Goal: Task Accomplishment & Management: Use online tool/utility

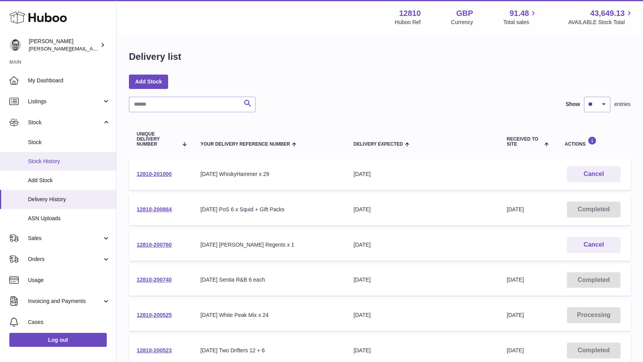
scroll to position [5, 0]
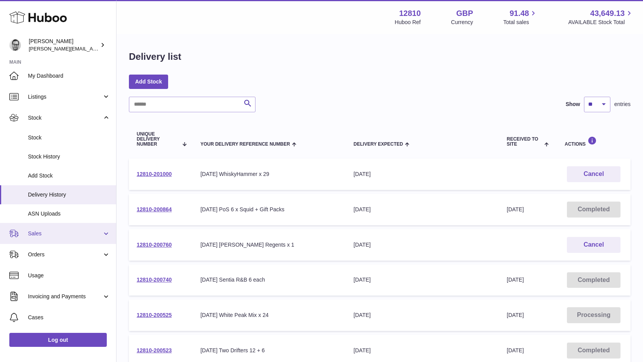
click at [42, 233] on span "Sales" at bounding box center [65, 233] width 74 height 7
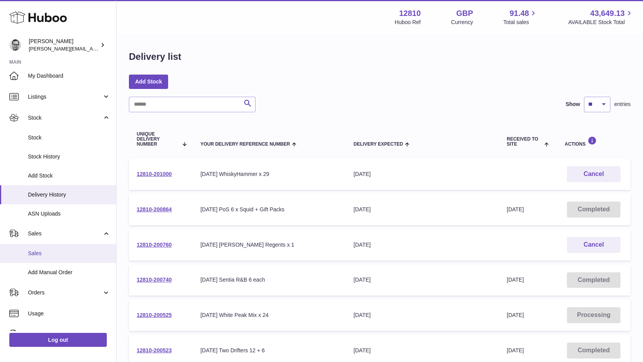
click at [35, 253] on span "Sales" at bounding box center [69, 253] width 82 height 7
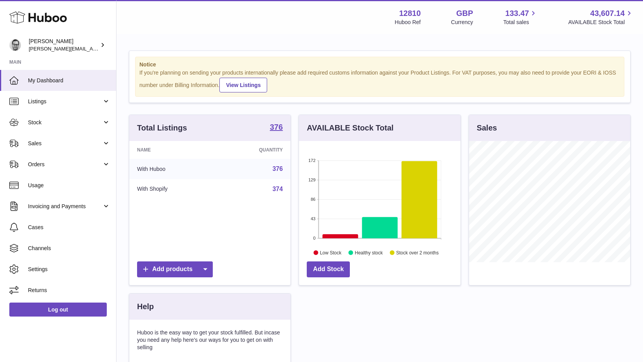
scroll to position [121, 162]
click at [35, 120] on span "Stock" at bounding box center [65, 122] width 74 height 7
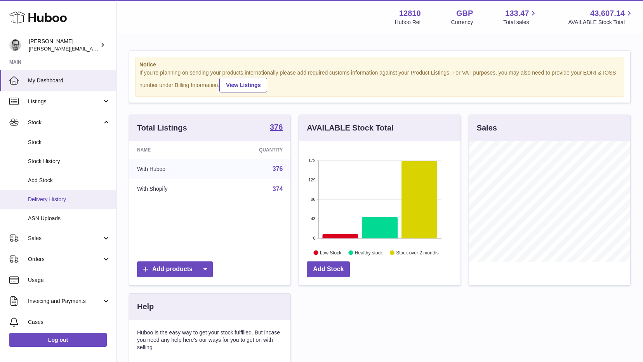
click at [52, 197] on span "Delivery History" at bounding box center [69, 199] width 82 height 7
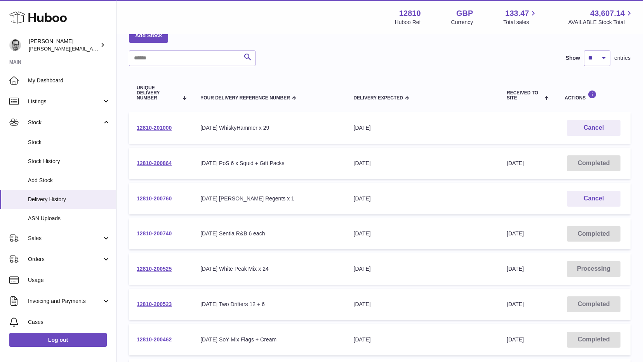
scroll to position [44, 0]
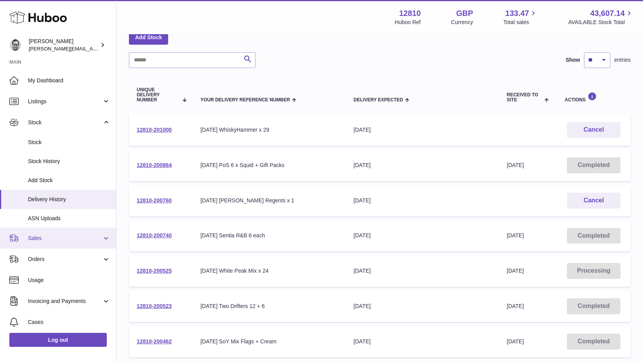
click at [38, 236] on span "Sales" at bounding box center [65, 237] width 74 height 7
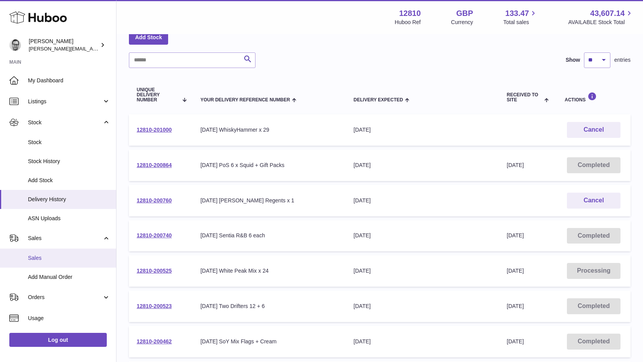
click at [31, 258] on span "Sales" at bounding box center [69, 257] width 82 height 7
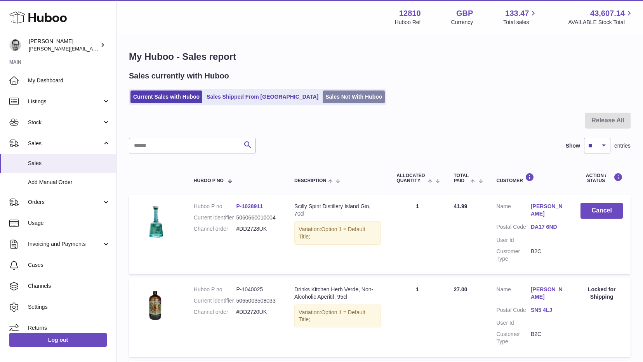
click at [323, 97] on link "Sales Not With Huboo" at bounding box center [354, 96] width 62 height 13
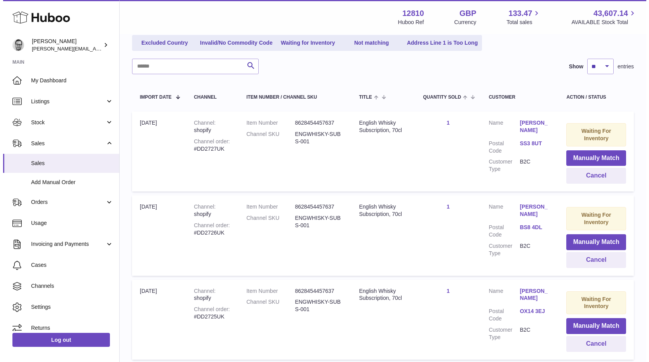
scroll to position [94, 0]
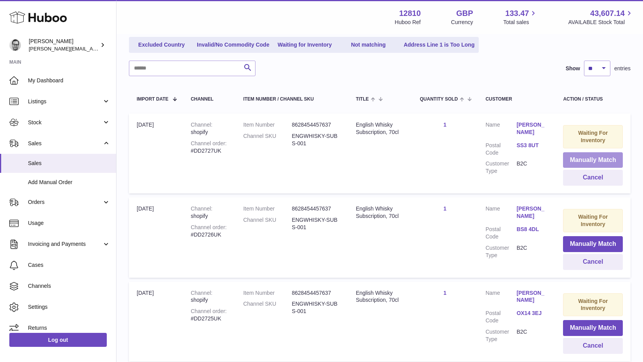
click at [587, 157] on button "Manually Match" at bounding box center [593, 160] width 60 height 16
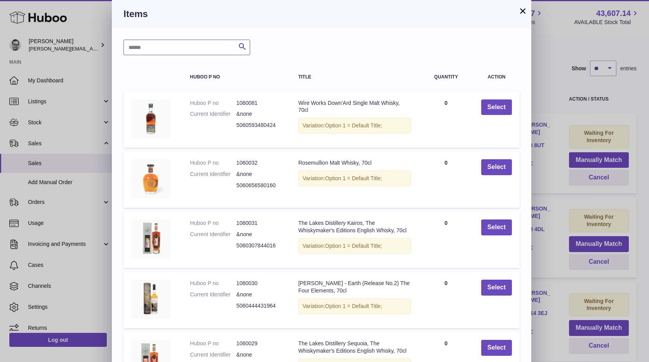
click at [166, 44] on input "text" at bounding box center [186, 48] width 127 height 16
type input "******"
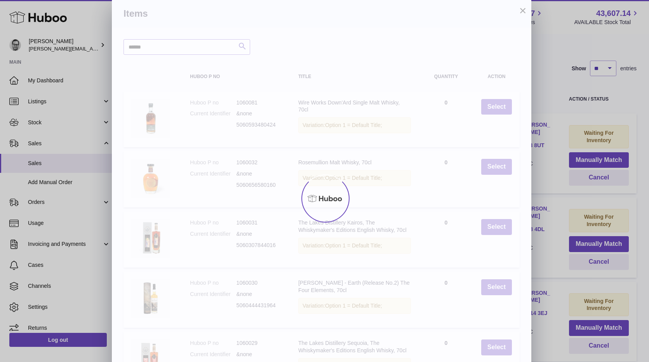
scroll to position [0, 0]
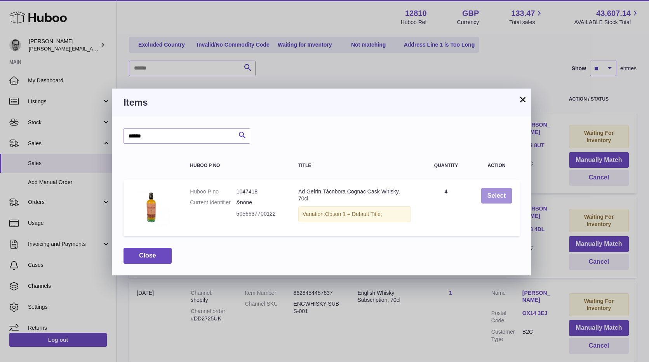
click at [500, 194] on button "Select" at bounding box center [496, 196] width 31 height 16
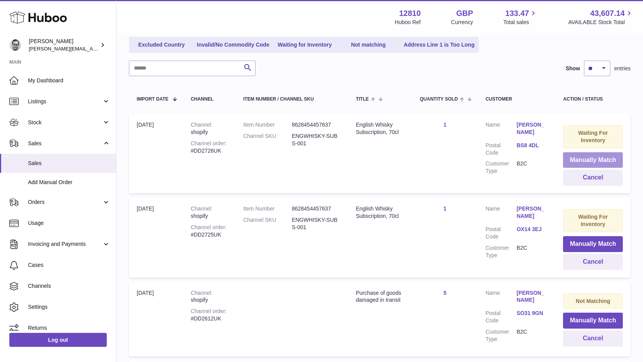
click at [585, 157] on button "Manually Match" at bounding box center [593, 160] width 60 height 16
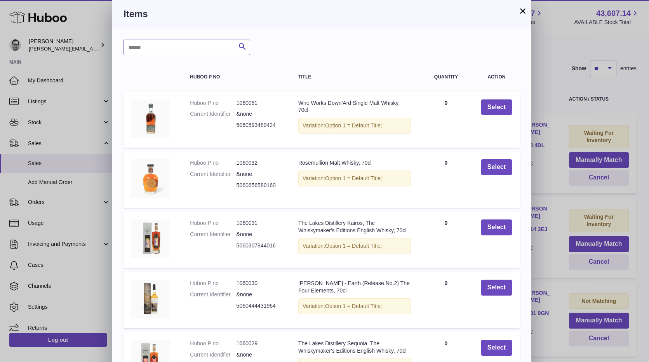
click at [162, 47] on input "text" at bounding box center [186, 48] width 127 height 16
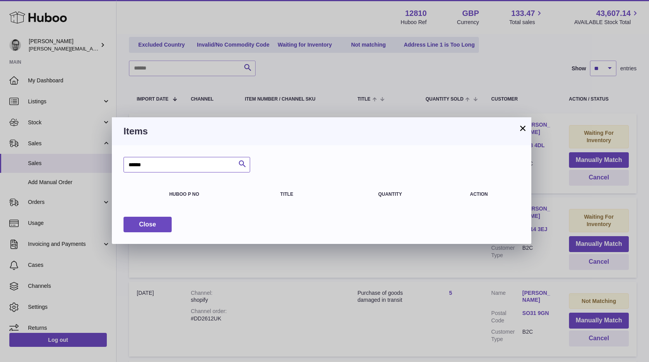
type input "******"
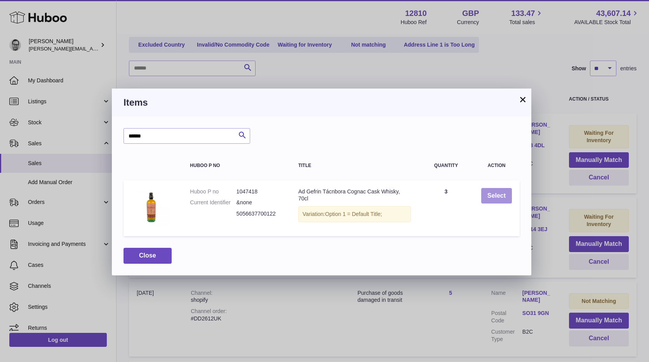
click at [493, 193] on button "Select" at bounding box center [496, 196] width 31 height 16
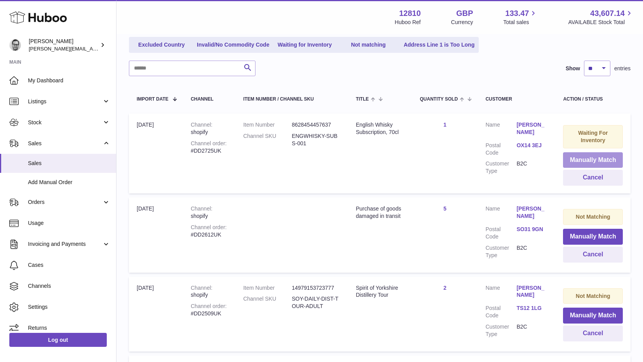
click at [593, 157] on button "Manually Match" at bounding box center [593, 160] width 60 height 16
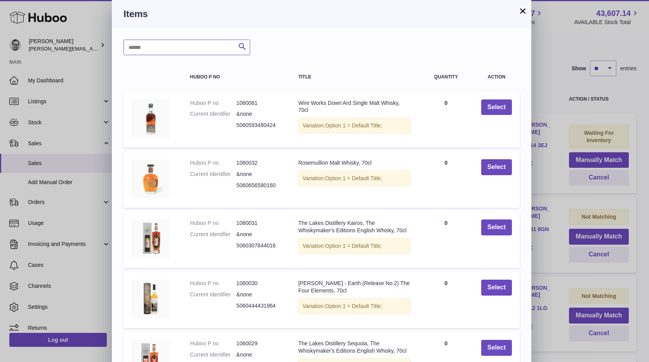
click at [151, 45] on input "text" at bounding box center [186, 48] width 127 height 16
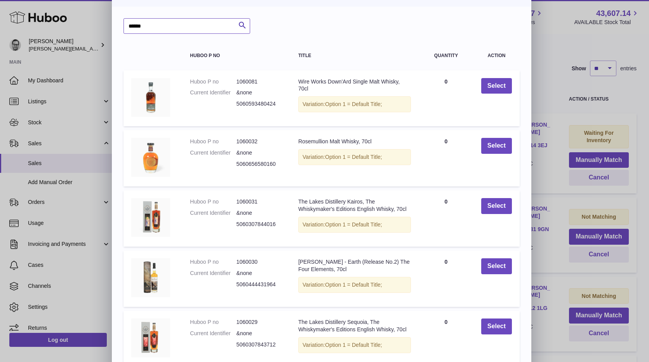
type input "******"
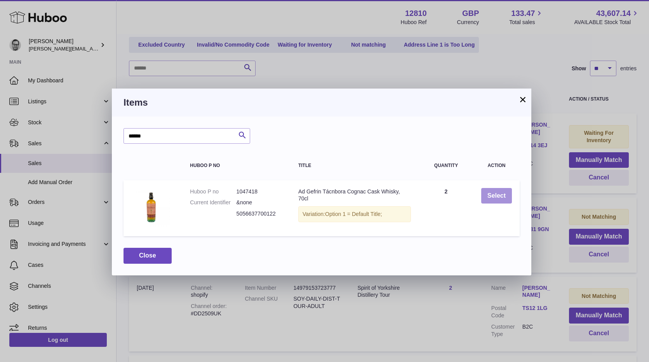
click at [493, 194] on button "Select" at bounding box center [496, 196] width 31 height 16
